Goal: Navigation & Orientation: Find specific page/section

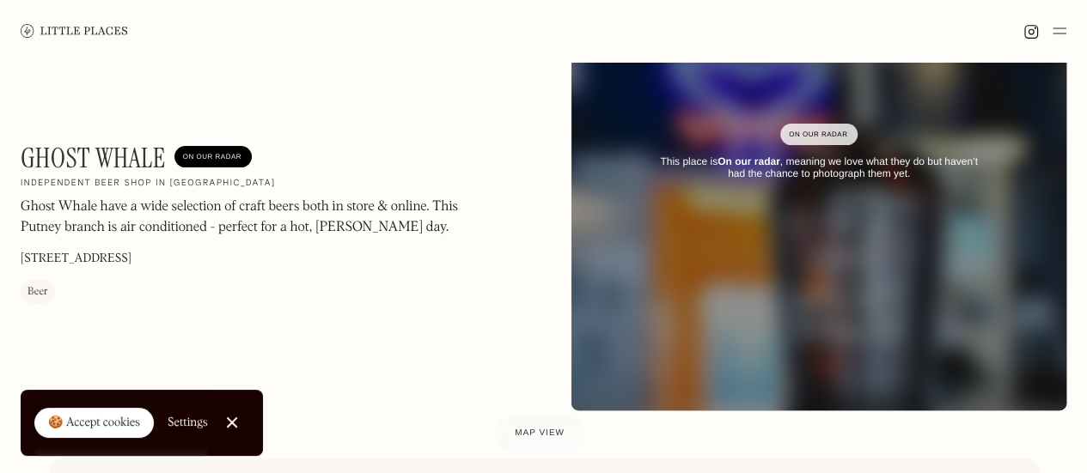
scroll to position [344, 0]
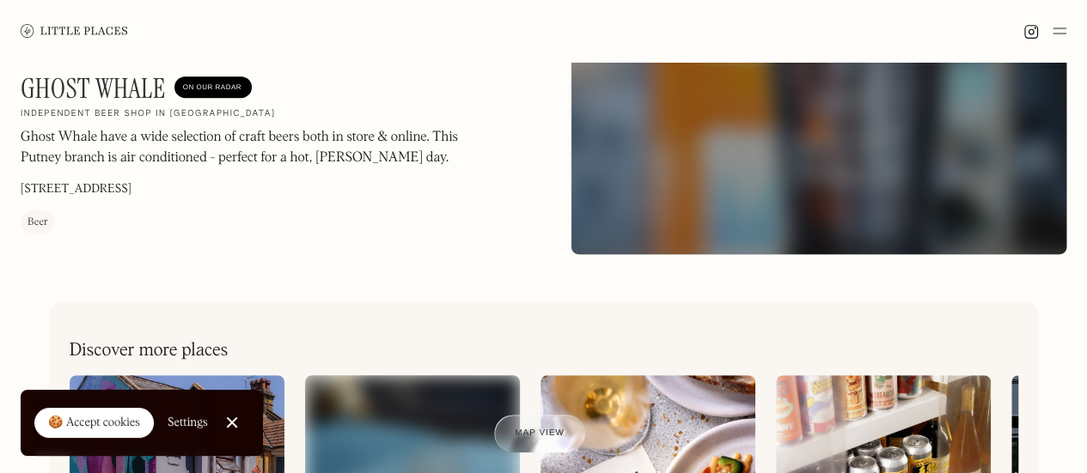
click at [227, 417] on link "Close Cookie Popup" at bounding box center [232, 422] width 34 height 34
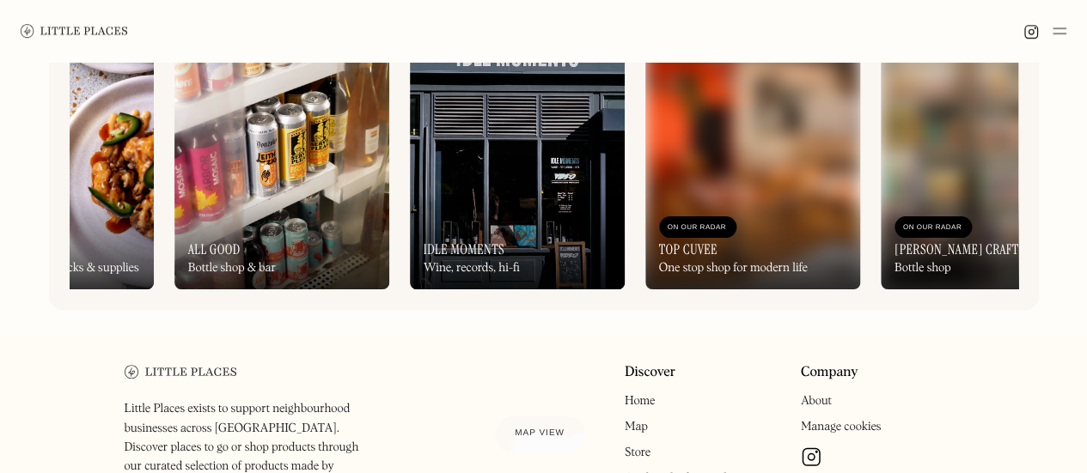
scroll to position [601, 0]
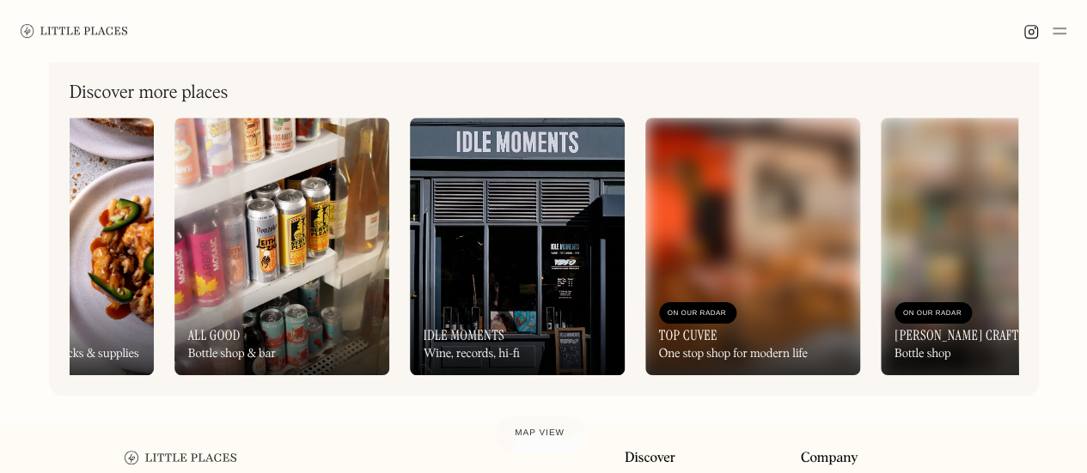
click at [521, 224] on img at bounding box center [517, 247] width 215 height 258
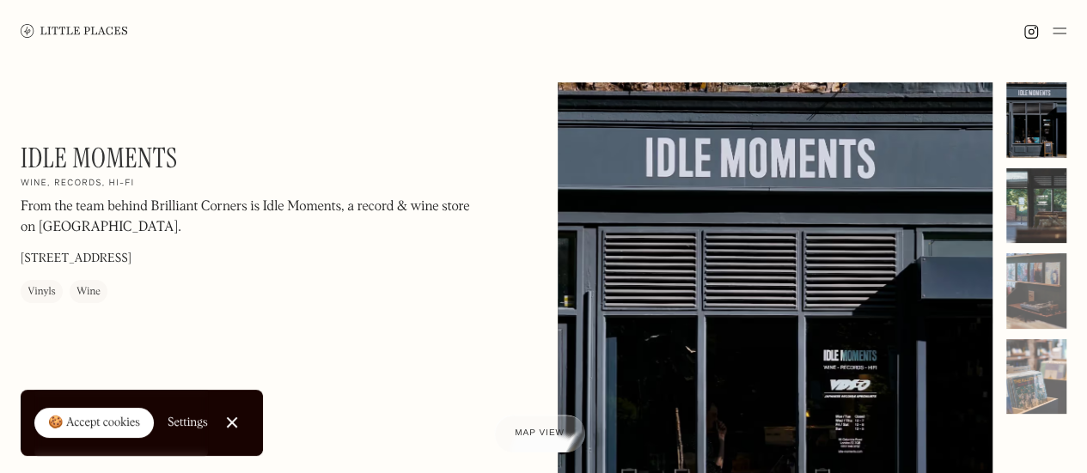
click at [1027, 182] on div at bounding box center [1036, 206] width 60 height 76
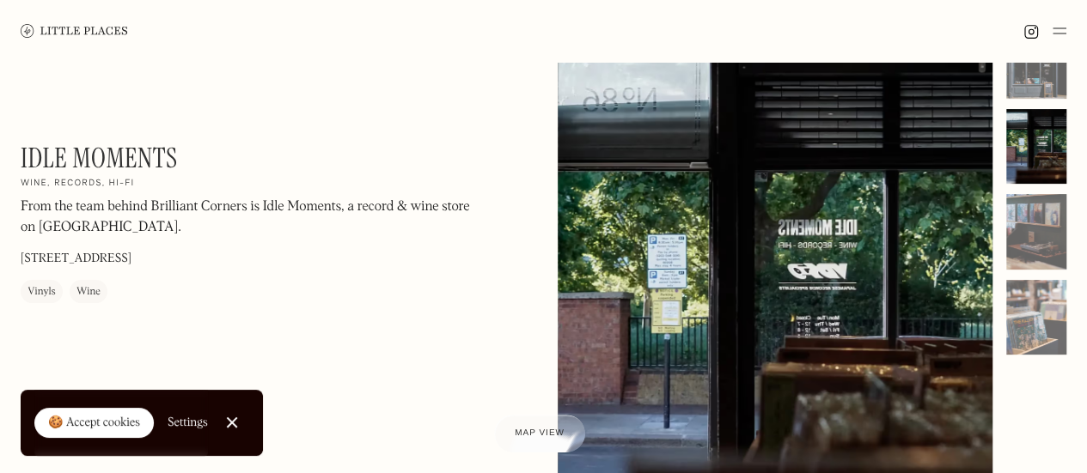
scroll to position [86, 0]
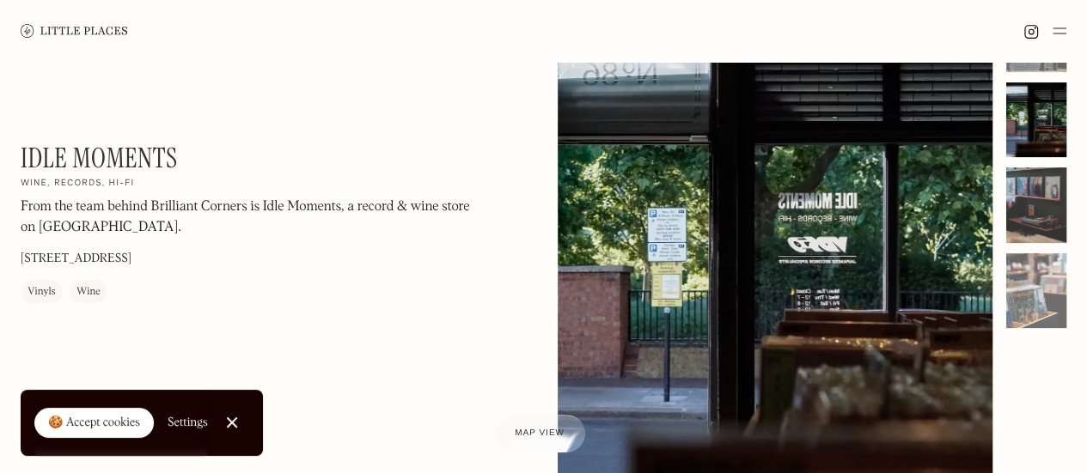
click at [1044, 196] on div at bounding box center [1036, 205] width 60 height 76
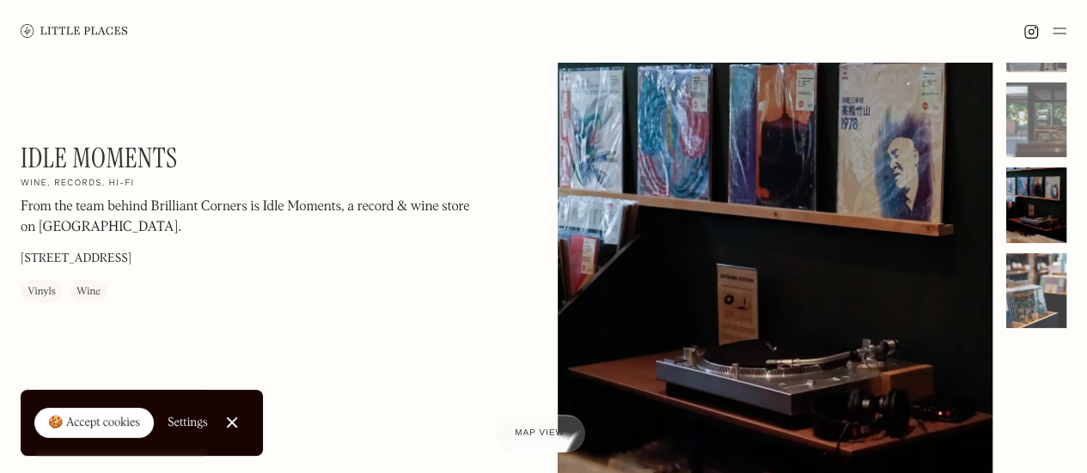
drag, startPoint x: 1042, startPoint y: 293, endPoint x: 1014, endPoint y: 288, distance: 28.8
click at [1042, 291] on div at bounding box center [1036, 291] width 60 height 76
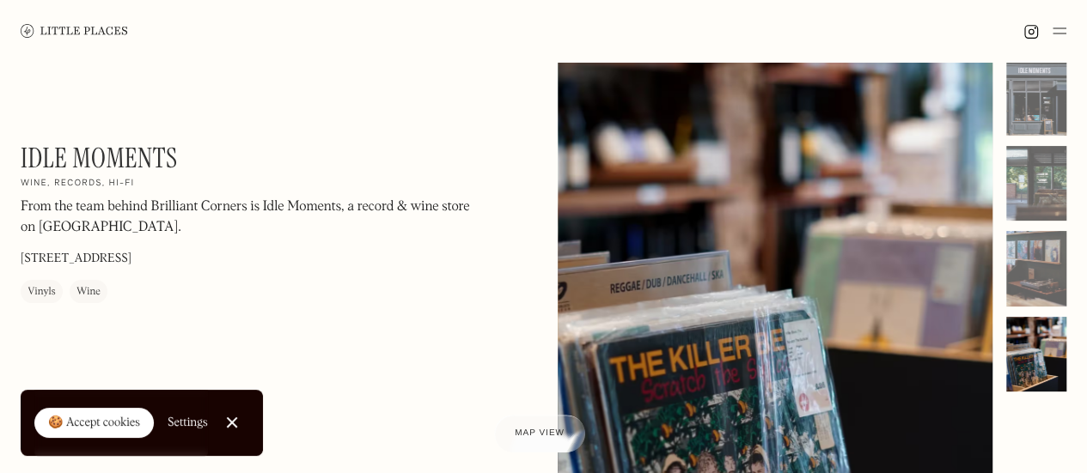
scroll to position [0, 0]
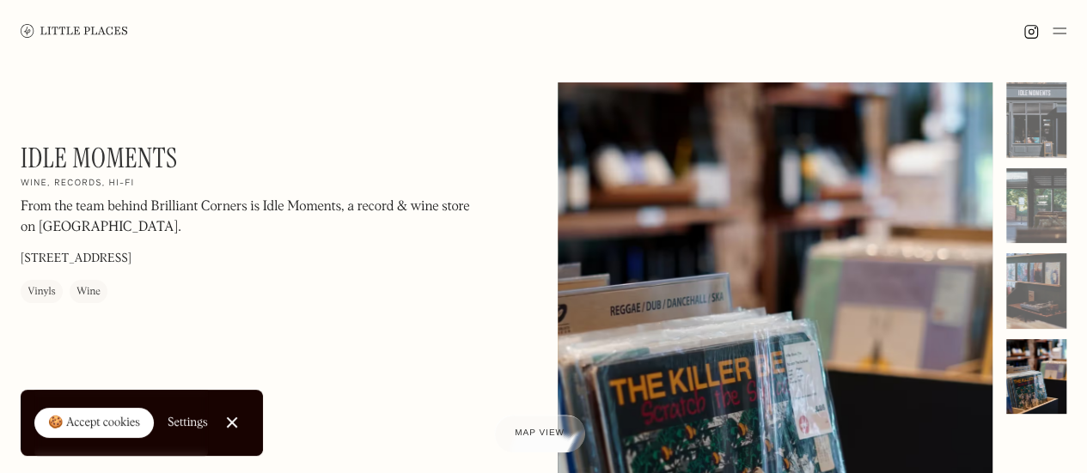
click at [71, 29] on img at bounding box center [74, 30] width 107 height 13
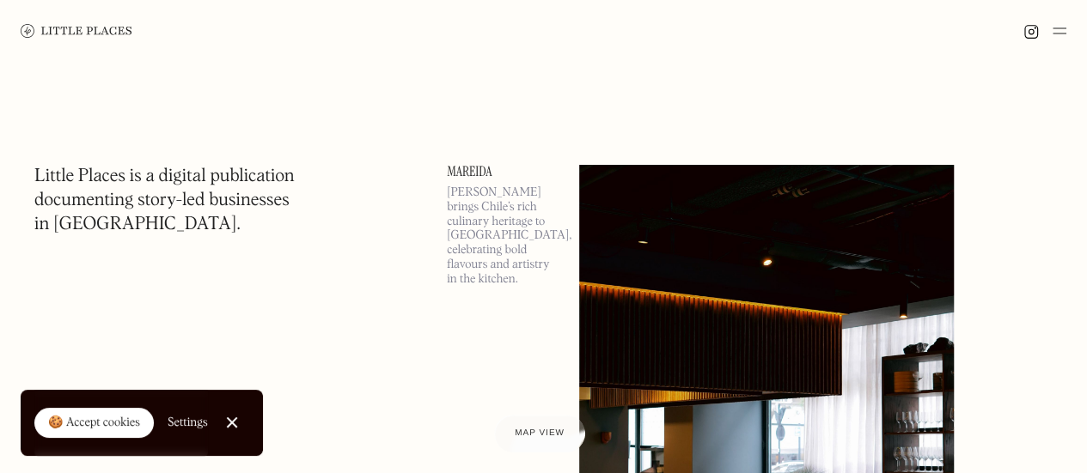
click at [236, 417] on div at bounding box center [231, 422] width 11 height 11
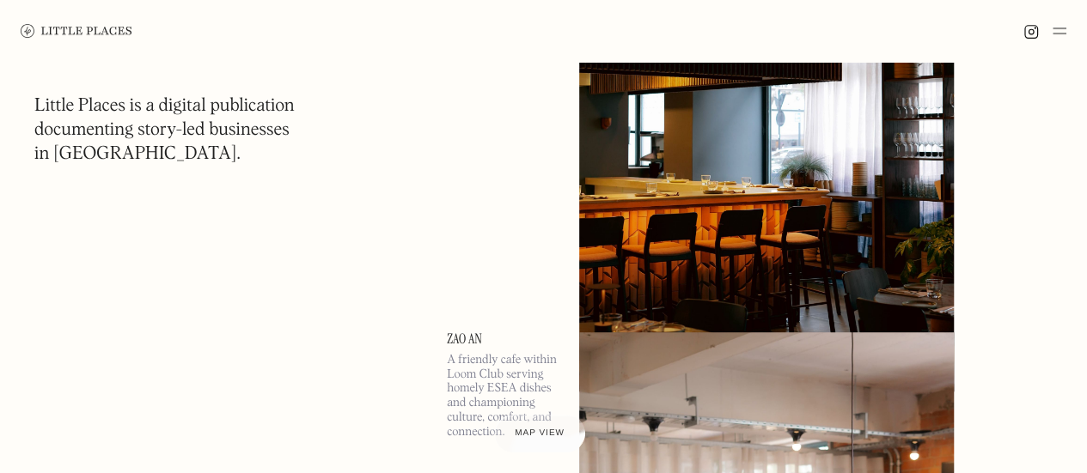
scroll to position [86, 0]
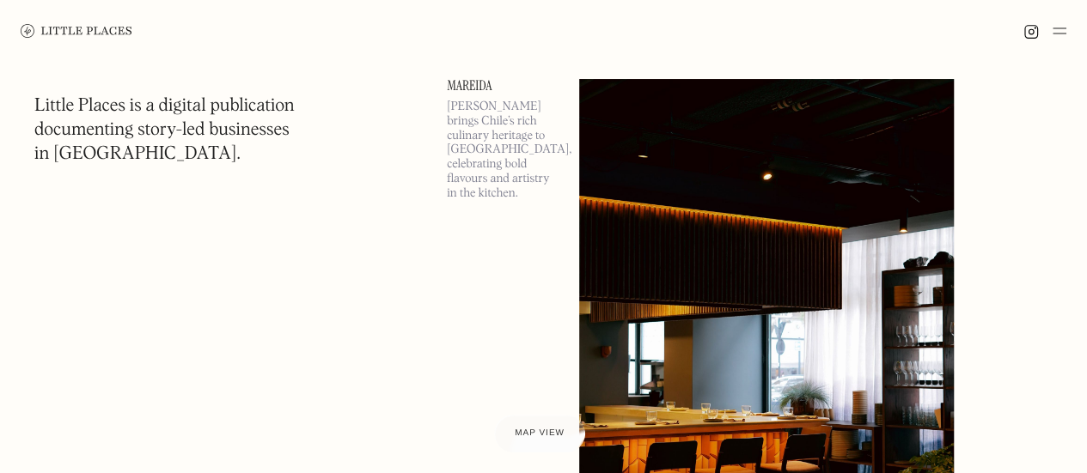
click at [1053, 35] on img at bounding box center [1059, 31] width 14 height 21
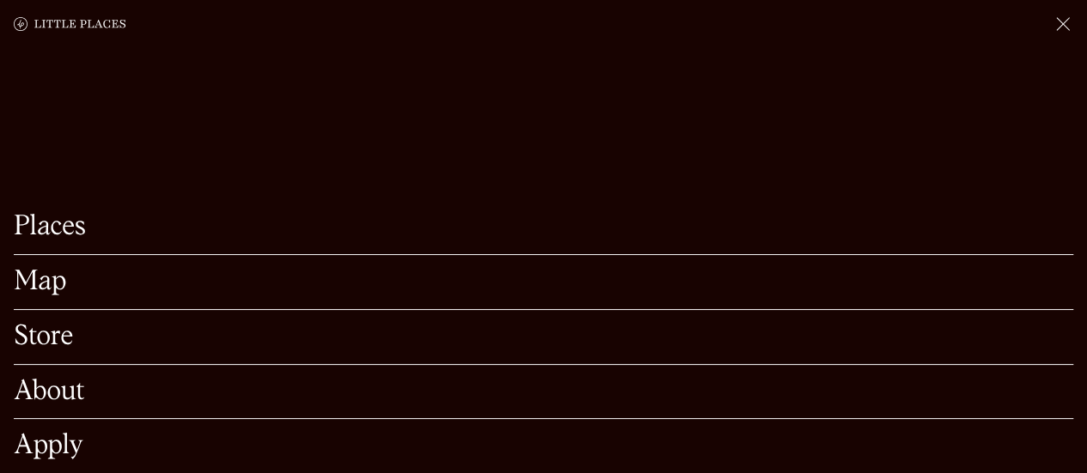
scroll to position [172, 0]
click at [53, 269] on link "Map" at bounding box center [543, 282] width 1059 height 27
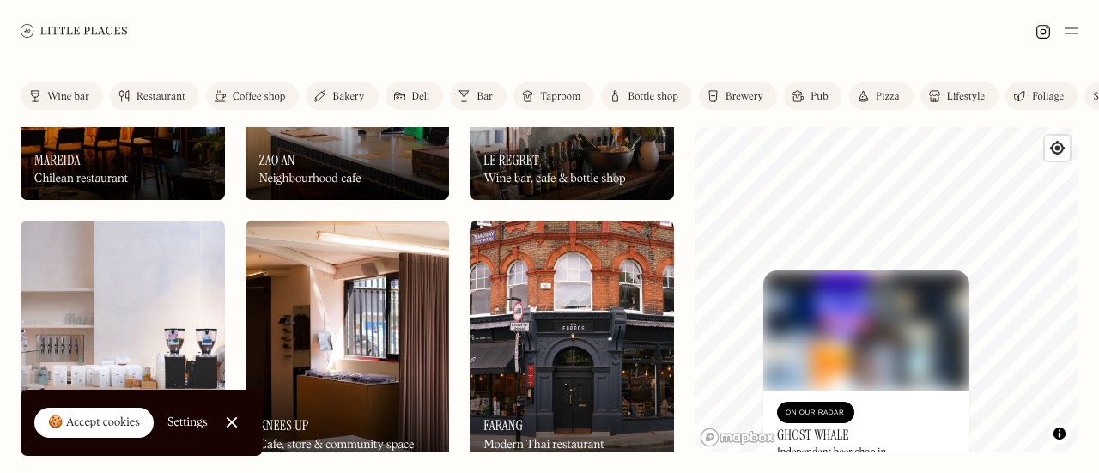
scroll to position [258, 0]
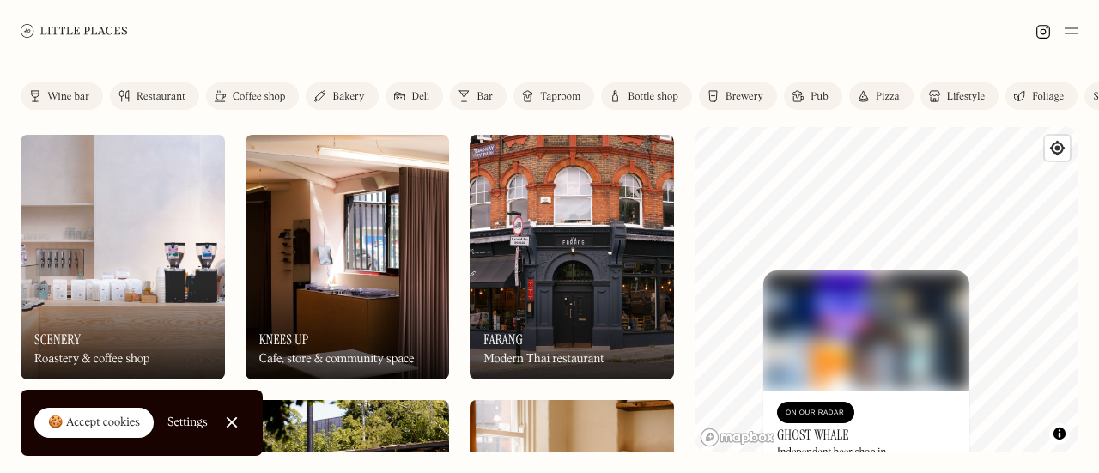
click at [480, 100] on div "Bar" at bounding box center [485, 97] width 16 height 10
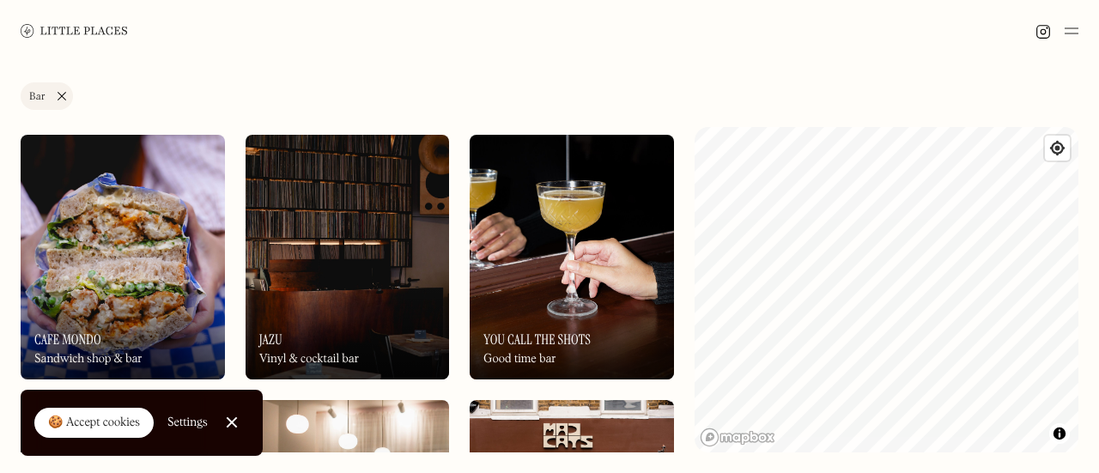
click at [658, 472] on html "Places Map Store About Apply 🍪 Accept cookies Settings Close Cookie Popup Close…" at bounding box center [549, 236] width 1099 height 473
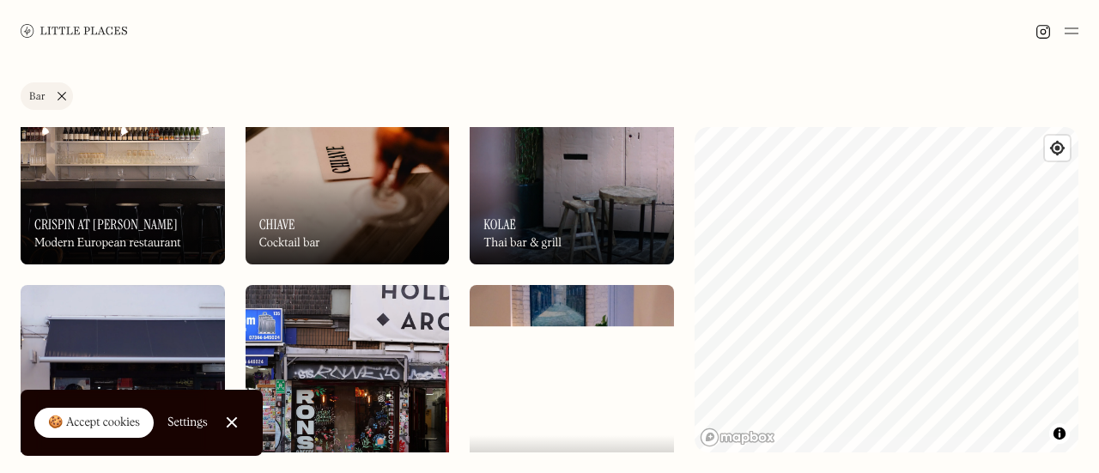
scroll to position [1031, 0]
